Goal: Book appointment/travel/reservation

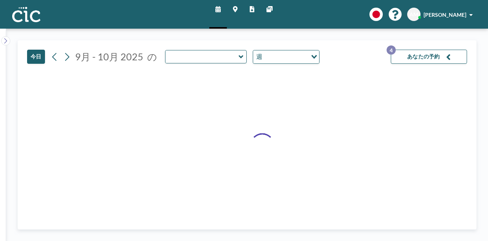
type input "Sumire"
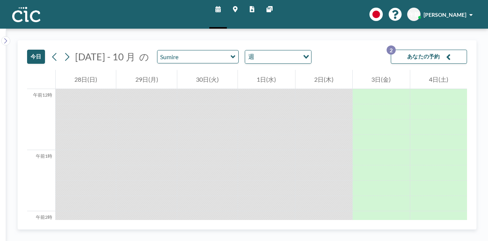
click at [348, 55] on div "今日 2025 年 9 月 - 10 月 の Sumire 週 読み込み中... あなたの予約 2" at bounding box center [247, 54] width 440 height 29
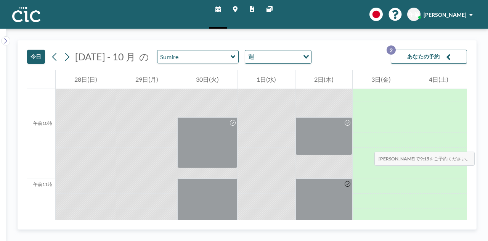
scroll to position [583, 0]
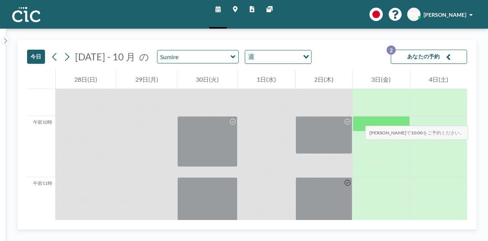
click at [358, 118] on div at bounding box center [381, 123] width 57 height 15
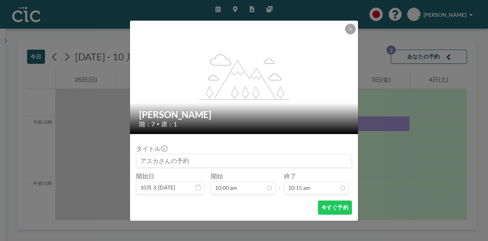
drag, startPoint x: 177, startPoint y: 162, endPoint x: 121, endPoint y: 167, distance: 55.5
click at [121, 167] on div "flex-grow: 1.2; すみれ 階：7 • 席：1 タイトル 開始日 10月 3, 2025 開始 10:00 am - 終了 10:15 am 今す…" at bounding box center [244, 120] width 488 height 241
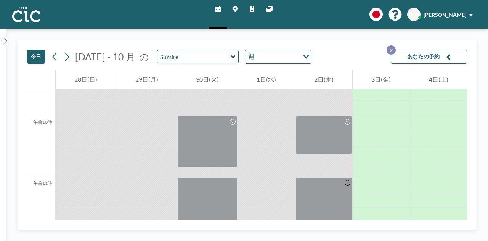
scroll to position [669, 0]
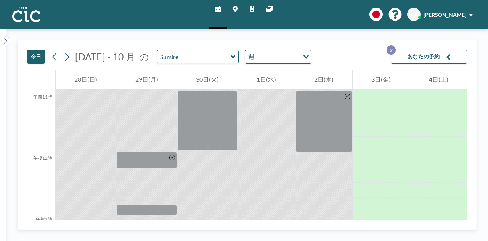
click at [431, 52] on button "あなたの予約 2" at bounding box center [429, 57] width 76 height 14
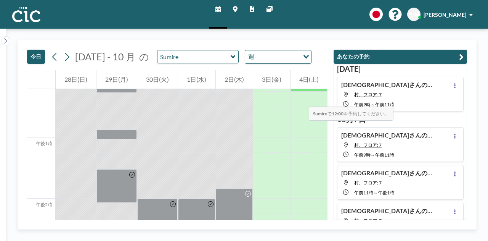
scroll to position [745, 0]
click at [464, 57] on button "あなたの予約" at bounding box center [400, 57] width 133 height 14
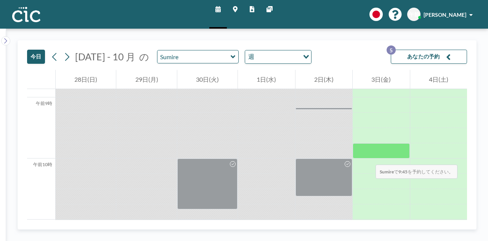
scroll to position [544, 0]
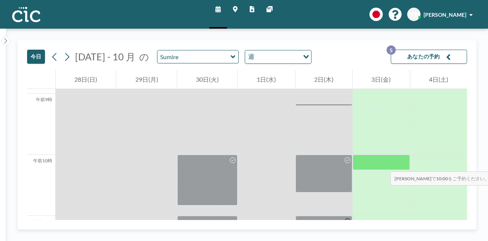
click at [383, 164] on div at bounding box center [381, 161] width 57 height 15
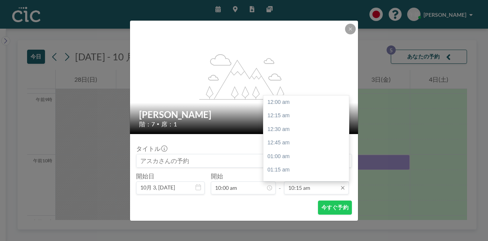
scroll to position [556, 0]
click at [307, 189] on input "10:15 am" at bounding box center [316, 187] width 65 height 13
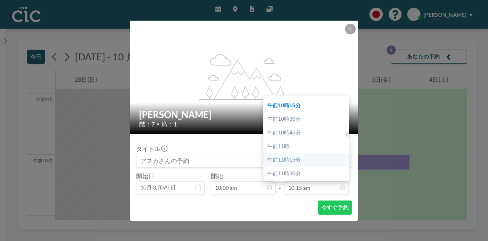
scroll to position [553, 0]
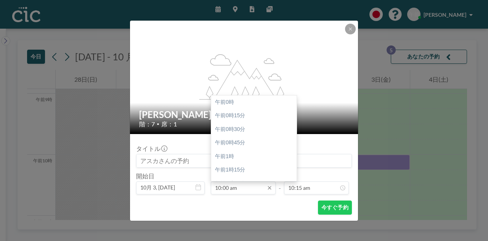
click at [252, 190] on input "10:00 am" at bounding box center [243, 187] width 65 height 13
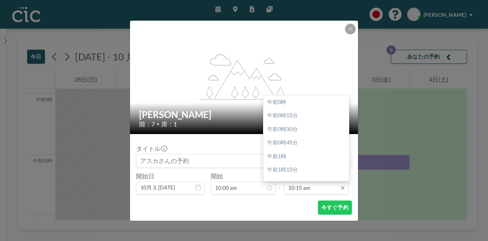
scroll to position [556, 0]
click at [310, 184] on input "10:15 am" at bounding box center [316, 187] width 65 height 13
click at [297, 128] on font "午前10時45分" at bounding box center [283, 129] width 33 height 6
type input "10:45 am"
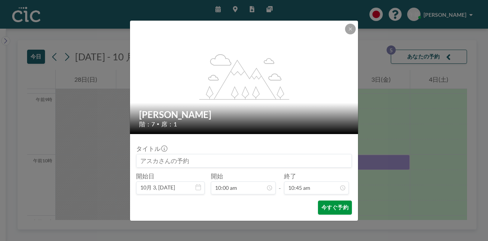
click at [331, 206] on font "今すぐ予約" at bounding box center [334, 207] width 27 height 6
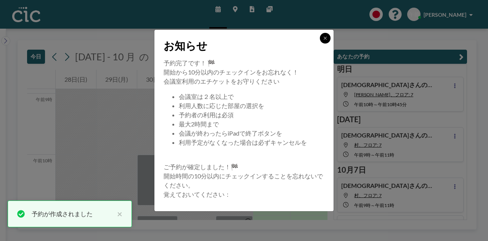
drag, startPoint x: 326, startPoint y: 38, endPoint x: 398, endPoint y: 59, distance: 75.9
click at [326, 38] on icon at bounding box center [325, 38] width 5 height 5
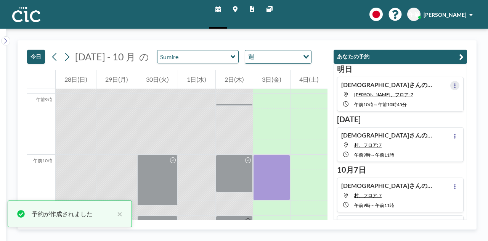
click at [450, 82] on button at bounding box center [454, 85] width 9 height 9
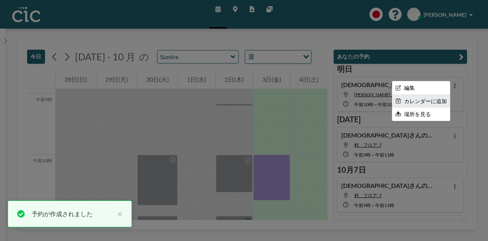
click at [409, 102] on font "カレンダーに追加" at bounding box center [425, 101] width 43 height 6
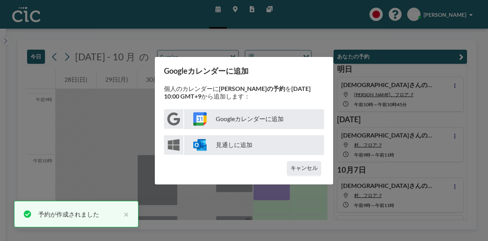
click at [257, 117] on font "Googleカレンダーに追加" at bounding box center [250, 118] width 68 height 7
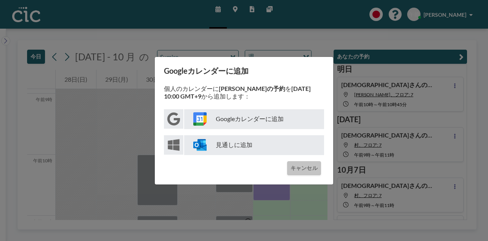
click at [306, 163] on button "キャンセル" at bounding box center [304, 168] width 34 height 14
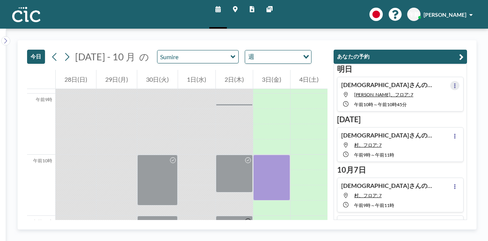
click at [454, 85] on button at bounding box center [454, 85] width 9 height 9
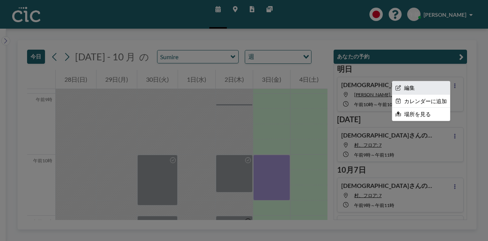
click at [413, 90] on li "編集" at bounding box center [421, 87] width 58 height 13
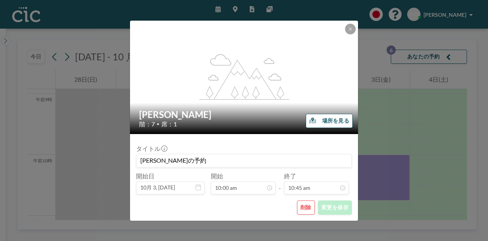
scroll to position [543, 0]
drag, startPoint x: 226, startPoint y: 195, endPoint x: 230, endPoint y: 185, distance: 10.8
click at [227, 192] on form "タイトル Asuka さんの予約 開始日 10月 3, 2025 開始 10:00 am 午前0時 午前0時15分 午前0時30分 午前0時45分 午前1時 …" at bounding box center [244, 177] width 228 height 87
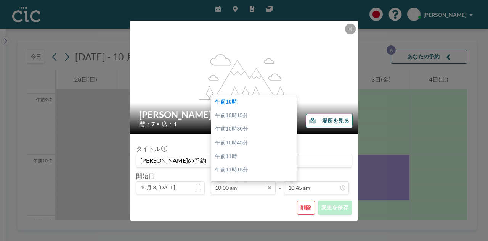
click at [230, 185] on input "10:00 am" at bounding box center [243, 187] width 65 height 13
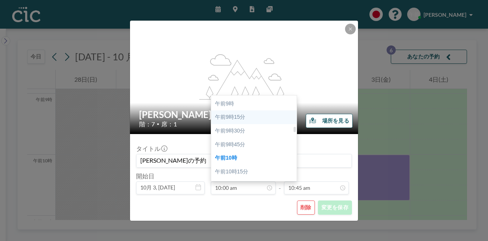
scroll to position [479, 0]
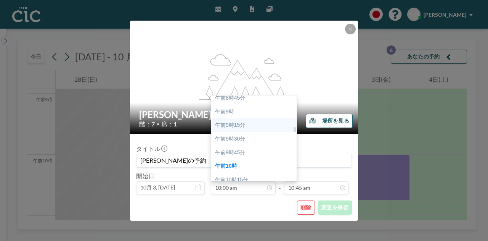
click at [242, 112] on div "午前9時" at bounding box center [255, 112] width 89 height 14
type input "09:00 am"
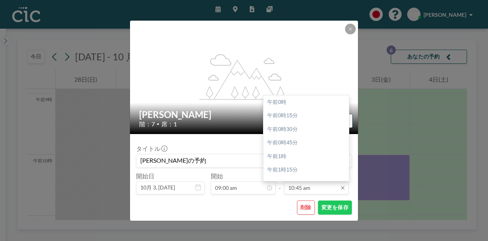
scroll to position [584, 0]
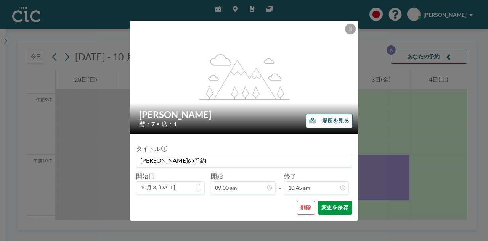
click at [338, 209] on font "変更を保存" at bounding box center [334, 207] width 27 height 6
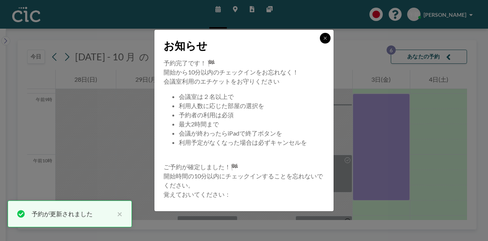
click at [326, 39] on icon at bounding box center [325, 38] width 5 height 5
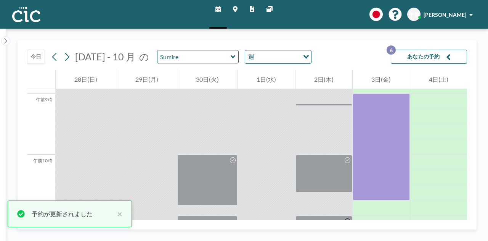
click at [449, 56] on icon "button" at bounding box center [448, 56] width 5 height 9
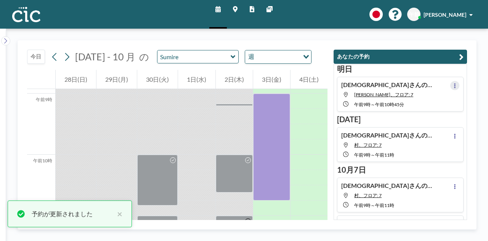
click at [454, 84] on icon at bounding box center [455, 85] width 2 height 5
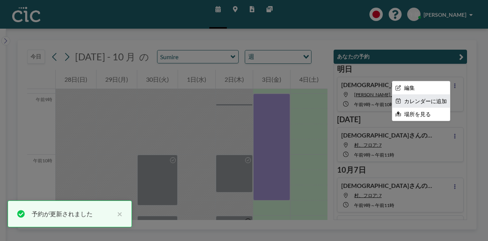
click at [418, 98] on font "カレンダーに追加" at bounding box center [425, 101] width 43 height 6
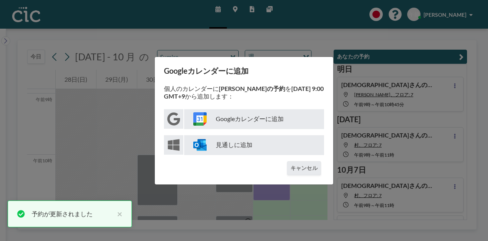
click at [246, 122] on font "Googleカレンダーに追加" at bounding box center [250, 118] width 68 height 7
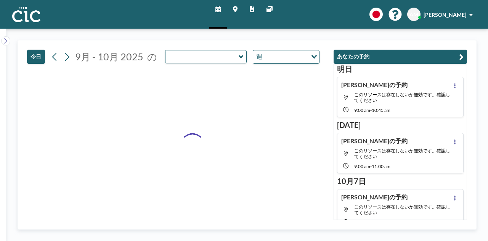
type input "Sumire"
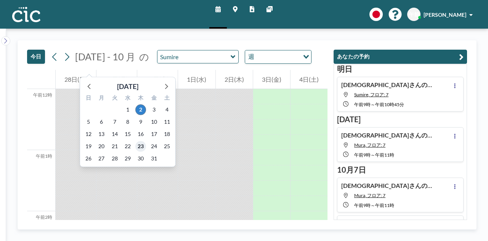
click at [142, 146] on font "23" at bounding box center [141, 146] width 6 height 6
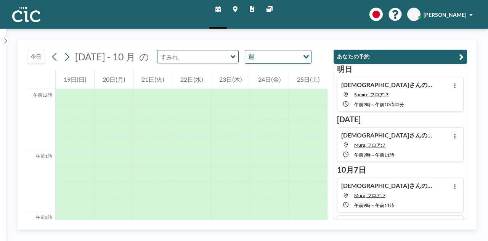
click at [231, 59] on input "text" at bounding box center [193, 56] width 73 height 13
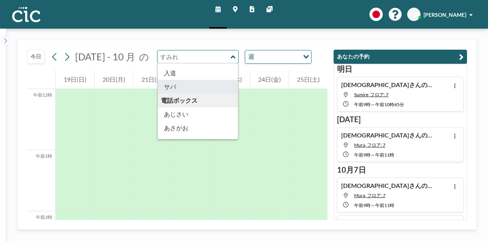
scroll to position [121, 0]
type input "Saba"
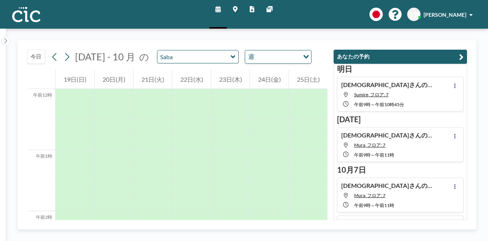
click at [234, 11] on icon at bounding box center [235, 9] width 5 height 6
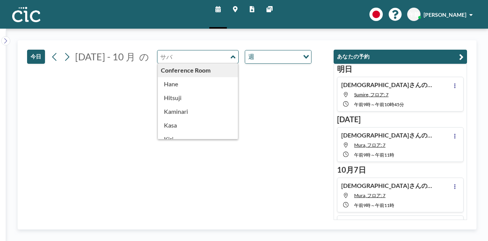
click at [225, 61] on input "text" at bounding box center [193, 56] width 73 height 13
type input "Saba"
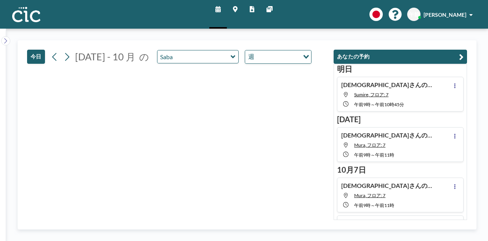
click at [82, 62] on div "[DATE] - 10 月" at bounding box center [105, 57] width 60 height 12
click at [68, 63] on icon at bounding box center [66, 56] width 7 height 11
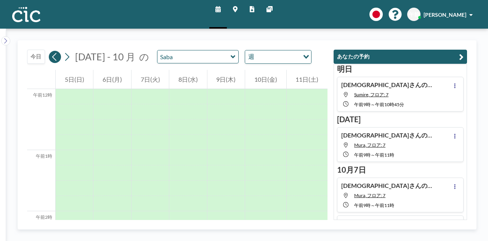
click at [50, 63] on button at bounding box center [55, 57] width 12 height 12
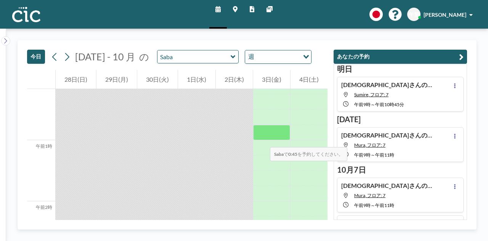
scroll to position [10, 0]
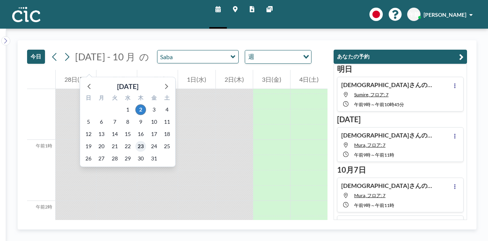
click at [145, 148] on span "23" at bounding box center [140, 146] width 11 height 11
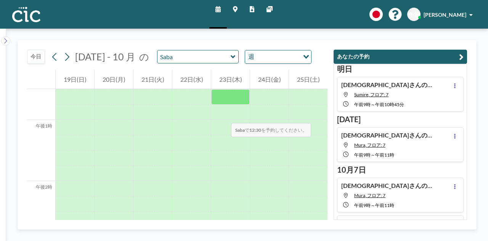
scroll to position [760, 0]
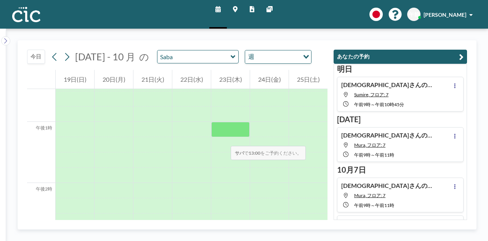
click at [223, 137] on div at bounding box center [230, 129] width 39 height 15
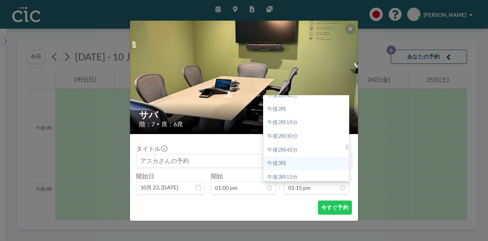
scroll to position [769, 0]
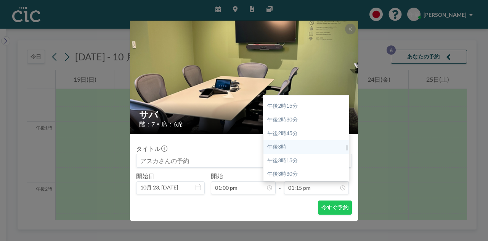
click at [297, 149] on div "午後3時" at bounding box center [307, 147] width 89 height 14
type input "03:00 pm"
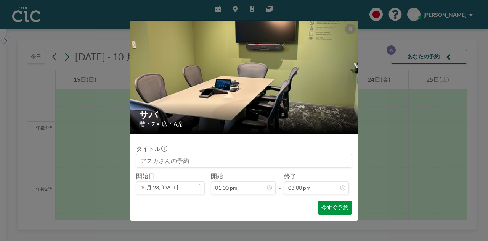
scroll to position [814, 0]
click at [334, 206] on font "今すぐ予約" at bounding box center [334, 207] width 27 height 6
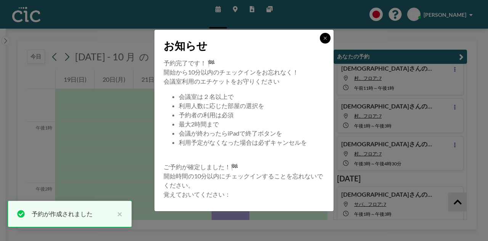
scroll to position [156, 0]
click at [325, 37] on icon at bounding box center [325, 38] width 5 height 5
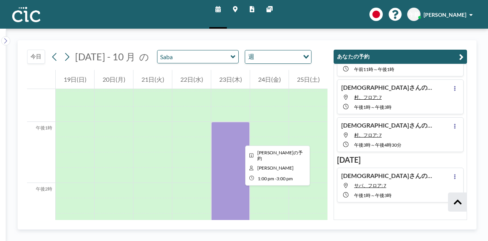
scroll to position [173, 0]
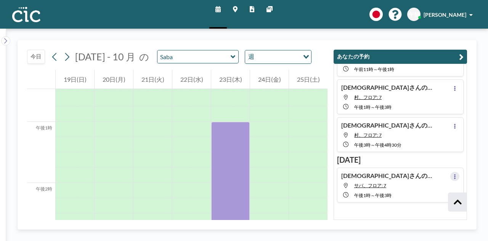
click at [455, 173] on button at bounding box center [454, 176] width 9 height 9
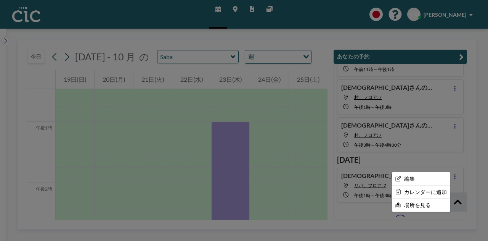
click at [300, 169] on div at bounding box center [244, 120] width 488 height 241
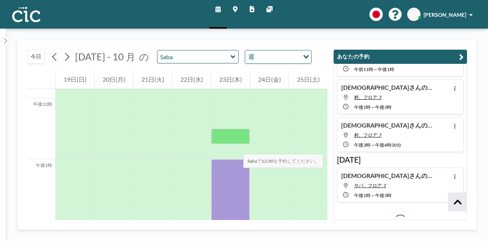
scroll to position [722, 0]
click at [222, 144] on div at bounding box center [230, 136] width 39 height 15
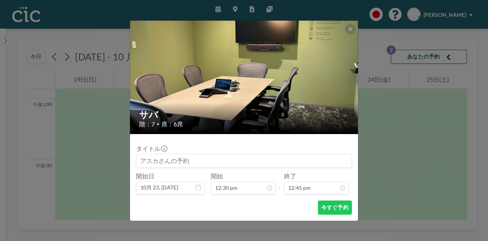
scroll to position [679, 0]
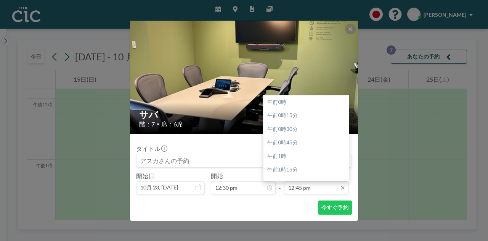
click at [323, 191] on input "12:45 pm" at bounding box center [316, 187] width 65 height 13
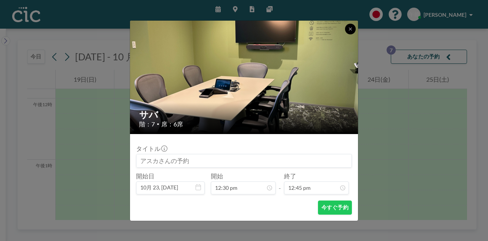
click at [350, 29] on icon at bounding box center [350, 29] width 5 height 5
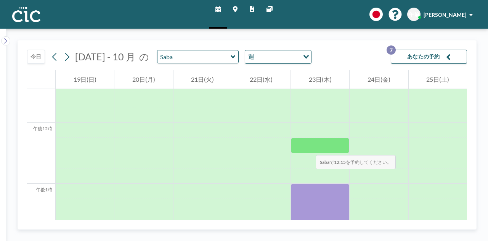
scroll to position [698, 0]
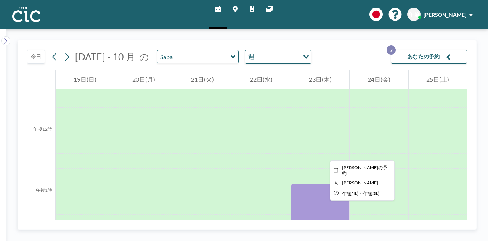
click at [324, 207] on div at bounding box center [320, 245] width 58 height 122
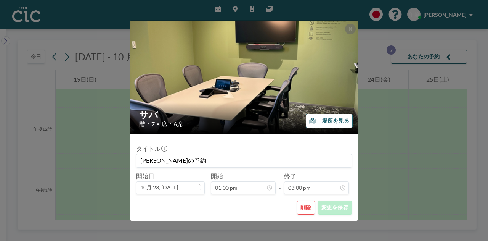
scroll to position [814, 0]
click at [349, 25] on button at bounding box center [350, 29] width 11 height 11
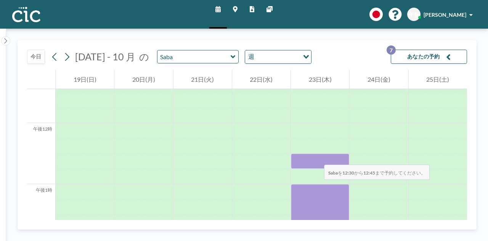
click at [316, 157] on div at bounding box center [320, 160] width 58 height 15
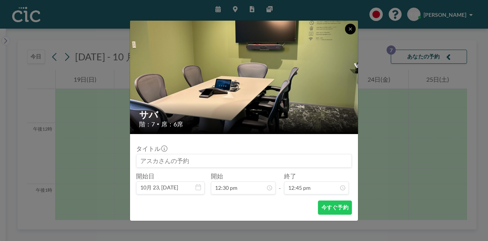
click at [348, 24] on button at bounding box center [350, 29] width 11 height 11
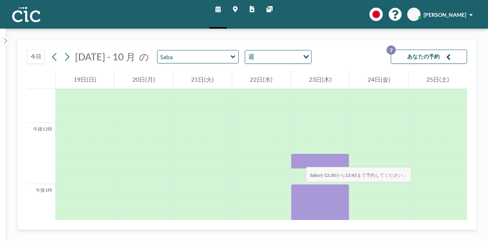
click at [298, 159] on div at bounding box center [320, 160] width 58 height 15
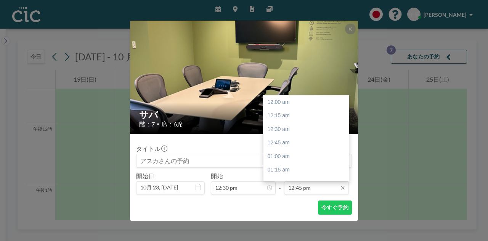
scroll to position [692, 0]
click at [316, 189] on input "12:45 pm" at bounding box center [316, 187] width 65 height 13
click at [295, 116] on div "午後1時" at bounding box center [307, 116] width 89 height 14
type input "01:00 pm"
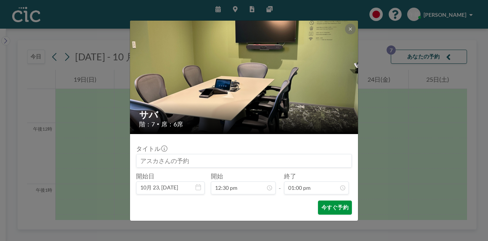
click at [331, 209] on font "今すぐ予約" at bounding box center [334, 207] width 27 height 6
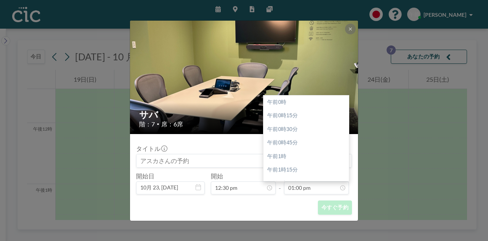
scroll to position [0, 0]
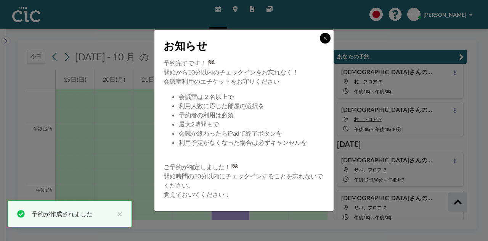
click at [325, 40] on icon at bounding box center [325, 38] width 5 height 5
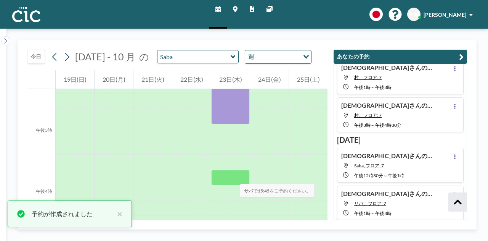
scroll to position [880, 0]
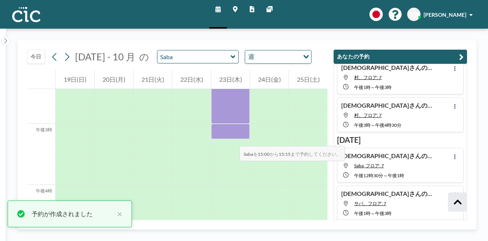
click at [232, 138] on div at bounding box center [230, 131] width 39 height 15
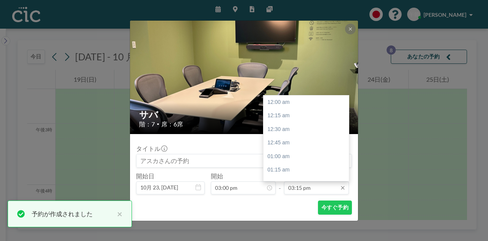
scroll to position [828, 0]
click at [324, 191] on input "03:15 pm" at bounding box center [316, 187] width 65 height 13
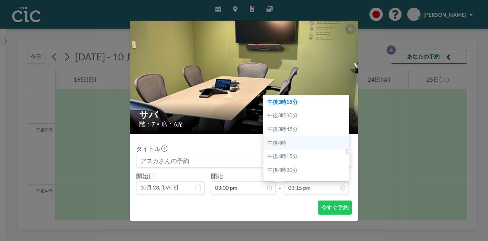
click at [308, 145] on div "午後4時" at bounding box center [307, 143] width 89 height 14
type input "04:00 pm"
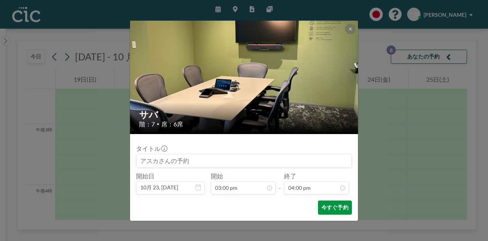
scroll to position [868, 0]
click at [329, 208] on font "今すぐ予約" at bounding box center [334, 207] width 27 height 6
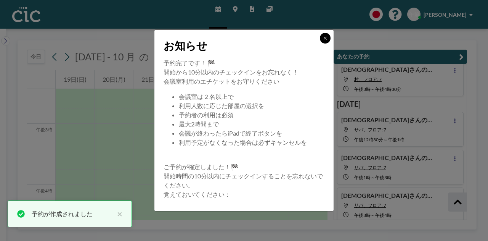
click at [326, 34] on button at bounding box center [325, 38] width 11 height 11
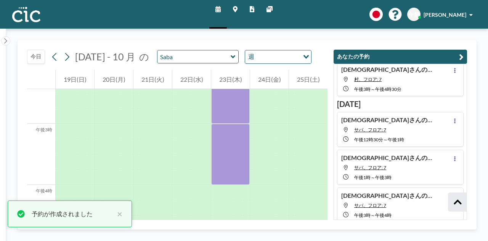
scroll to position [231, 0]
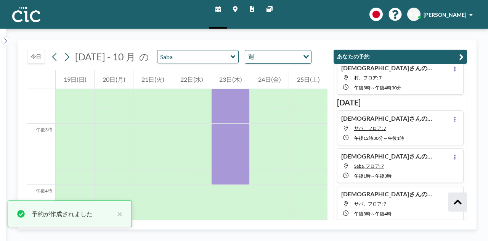
click at [453, 157] on button at bounding box center [454, 156] width 9 height 9
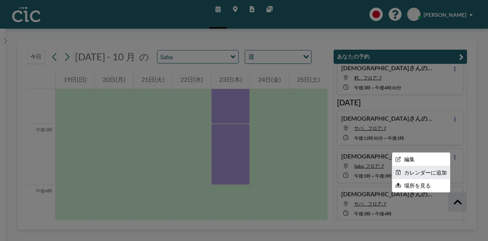
click at [417, 169] on font "カレンダーに追加" at bounding box center [425, 172] width 43 height 6
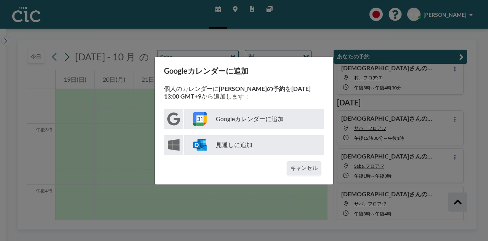
click at [247, 117] on font "Googleカレンダーに追加" at bounding box center [250, 118] width 68 height 7
click at [430, 170] on div "Googleカレンダーに追加 個人のカレンダーに Asukaさんの予約 を 10月23日 13:00 GMT+9 から追加します： Googleカレンダーに追…" at bounding box center [244, 120] width 488 height 241
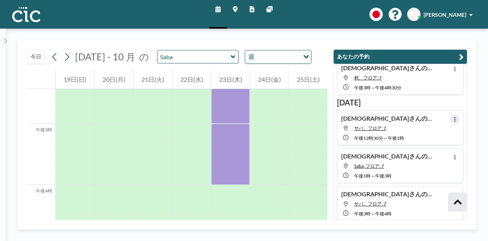
click at [454, 114] on button at bounding box center [454, 118] width 9 height 9
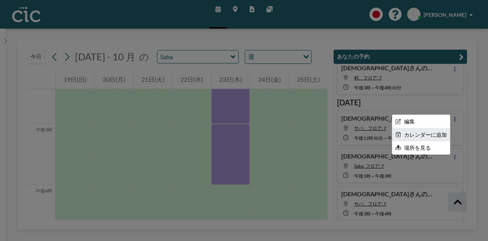
click at [421, 131] on font "カレンダーに追加" at bounding box center [425, 134] width 43 height 6
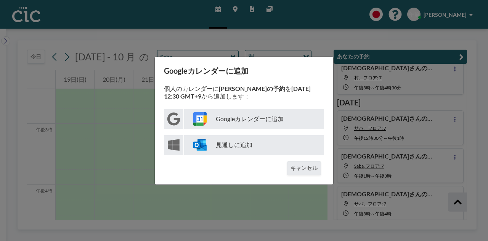
click at [271, 118] on font "Googleカレンダーに追加" at bounding box center [250, 118] width 68 height 7
click at [390, 161] on div "Googleカレンダーに追加 個人のカレンダーに Asukaさんの予約 を 10月23日 12:30 GMT+9 から追加します： Googleカレンダーに追…" at bounding box center [244, 120] width 488 height 241
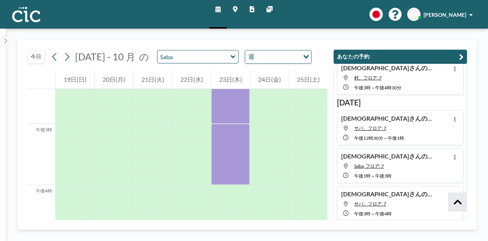
click at [454, 190] on button at bounding box center [454, 194] width 9 height 9
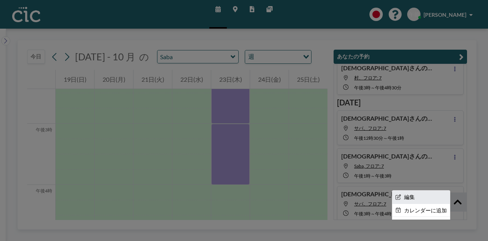
click at [422, 192] on li "編集" at bounding box center [421, 196] width 58 height 13
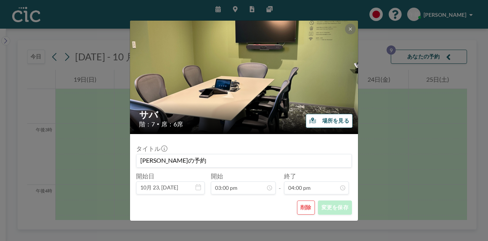
scroll to position [868, 0]
click at [394, 193] on div "サバ 階：7 • 席：6席 場所を見る タイトル Asuka さんの予約 開始日 10月 23, 2025 開始 03:00 pm - 終了 04:00 pm…" at bounding box center [244, 120] width 488 height 241
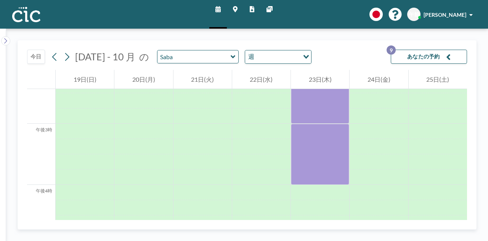
click at [429, 56] on font "あなたの予約" at bounding box center [423, 56] width 33 height 6
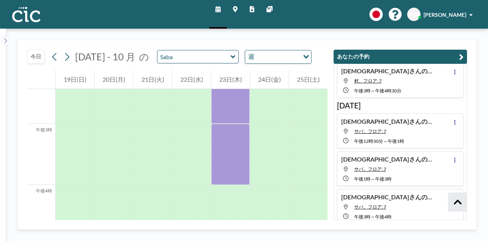
scroll to position [261, 0]
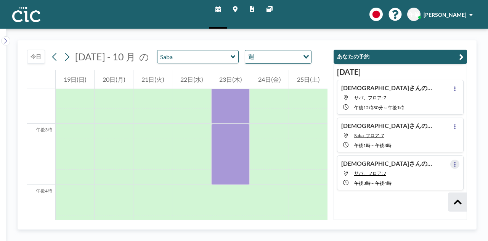
click at [454, 162] on icon at bounding box center [455, 164] width 2 height 5
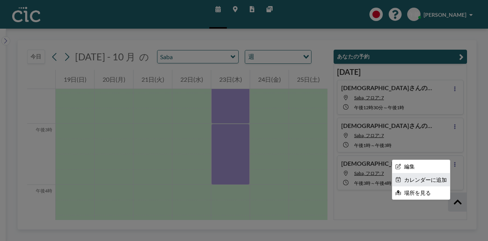
click at [450, 159] on div "編集 カレンダーに追加 場所を見る" at bounding box center [454, 159] width 9 height 0
click at [405, 178] on font "カレンダーに追加" at bounding box center [425, 179] width 43 height 6
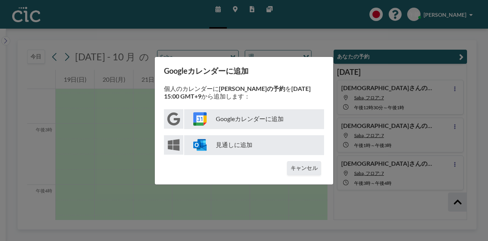
click at [257, 116] on font "Googleカレンダーに追加" at bounding box center [250, 118] width 68 height 7
